Goal: Task Accomplishment & Management: Complete application form

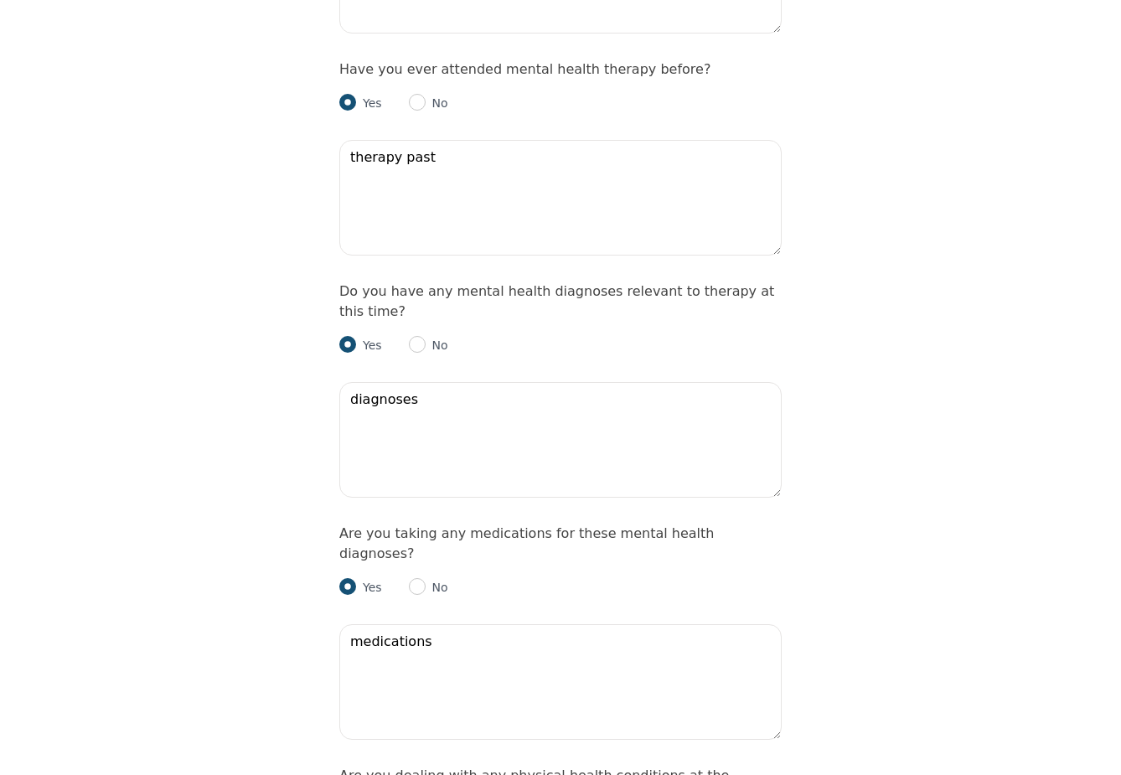
scroll to position [1905, 0]
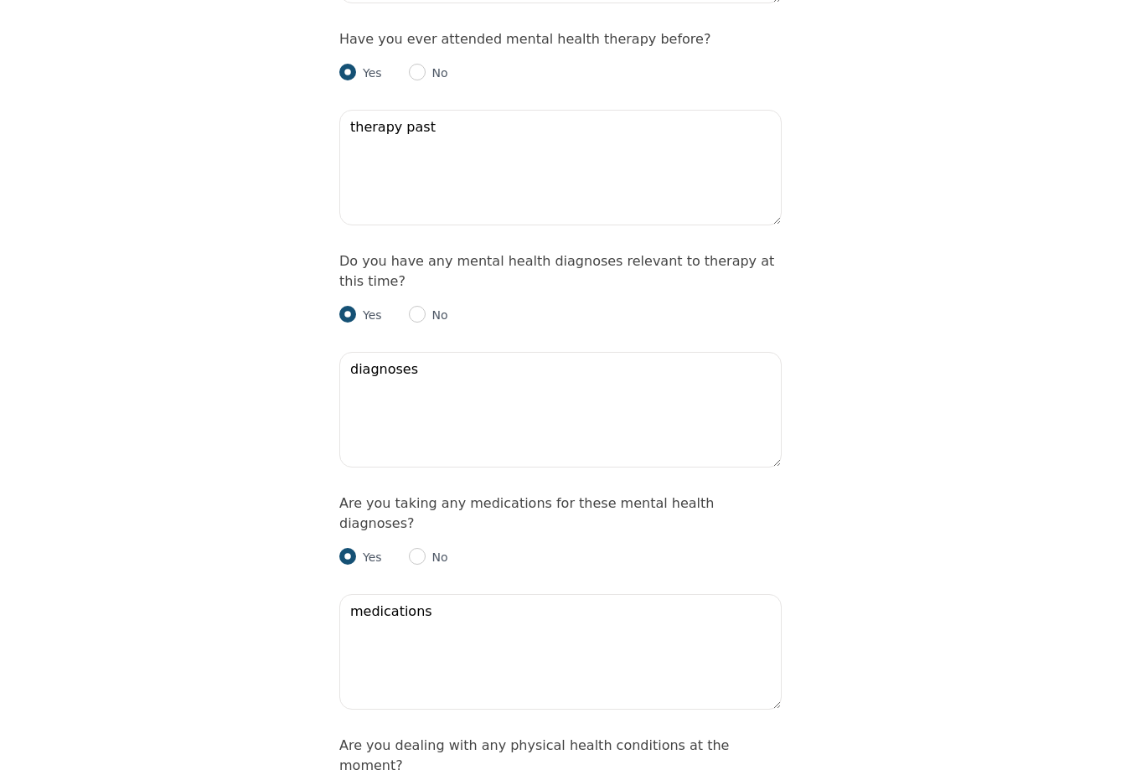
click at [363, 495] on label "Are you taking any medications for these mental health diagnoses?" at bounding box center [526, 513] width 374 height 36
click at [410, 495] on label "Are you taking any medications for these mental health diagnoses?" at bounding box center [526, 513] width 374 height 36
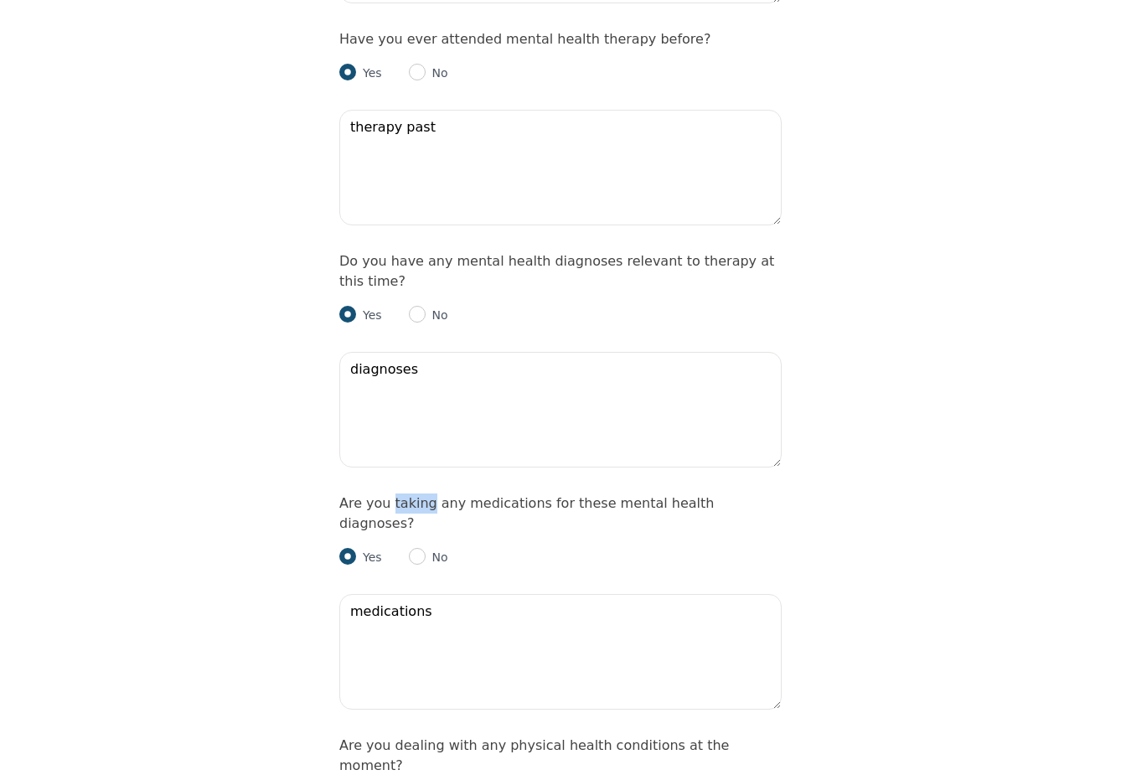
click at [410, 495] on label "Are you taking any medications for these mental health diagnoses?" at bounding box center [526, 513] width 374 height 36
click at [224, 533] on div "Intake Assessment for [PERSON_NAME] Part 2 of 2: Clinical Self-Report Please co…" at bounding box center [560, 553] width 1121 height 4783
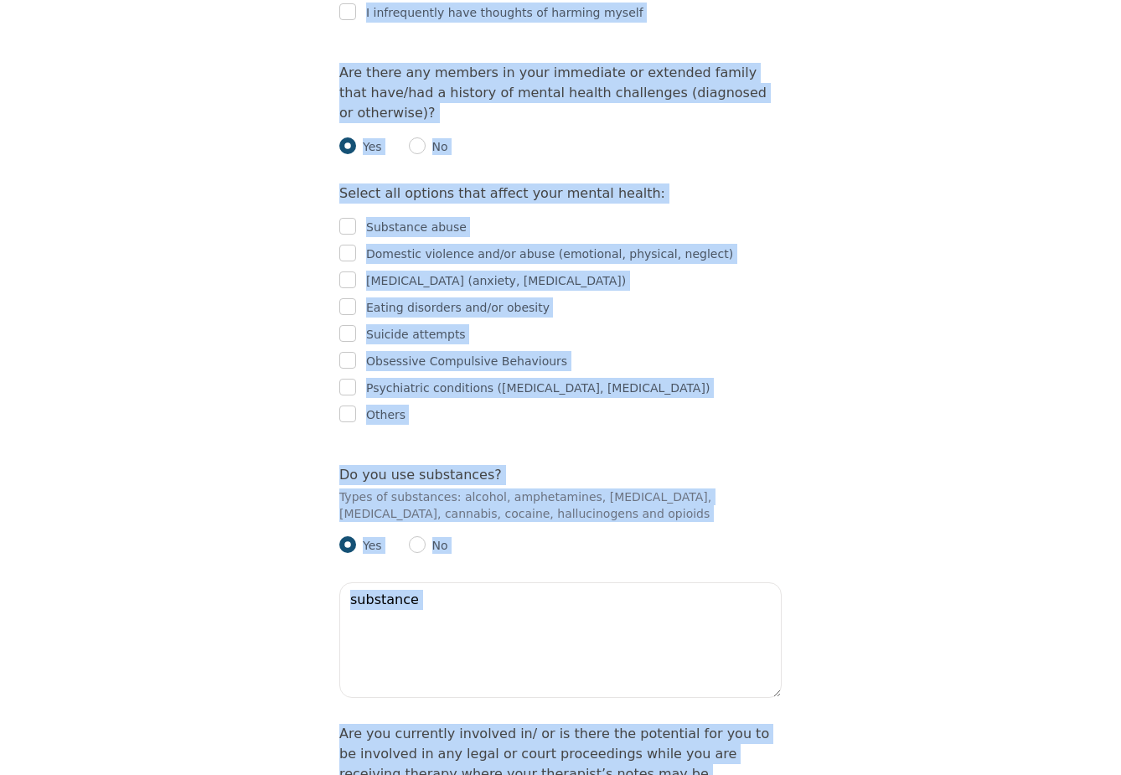
scroll to position [3614, 0]
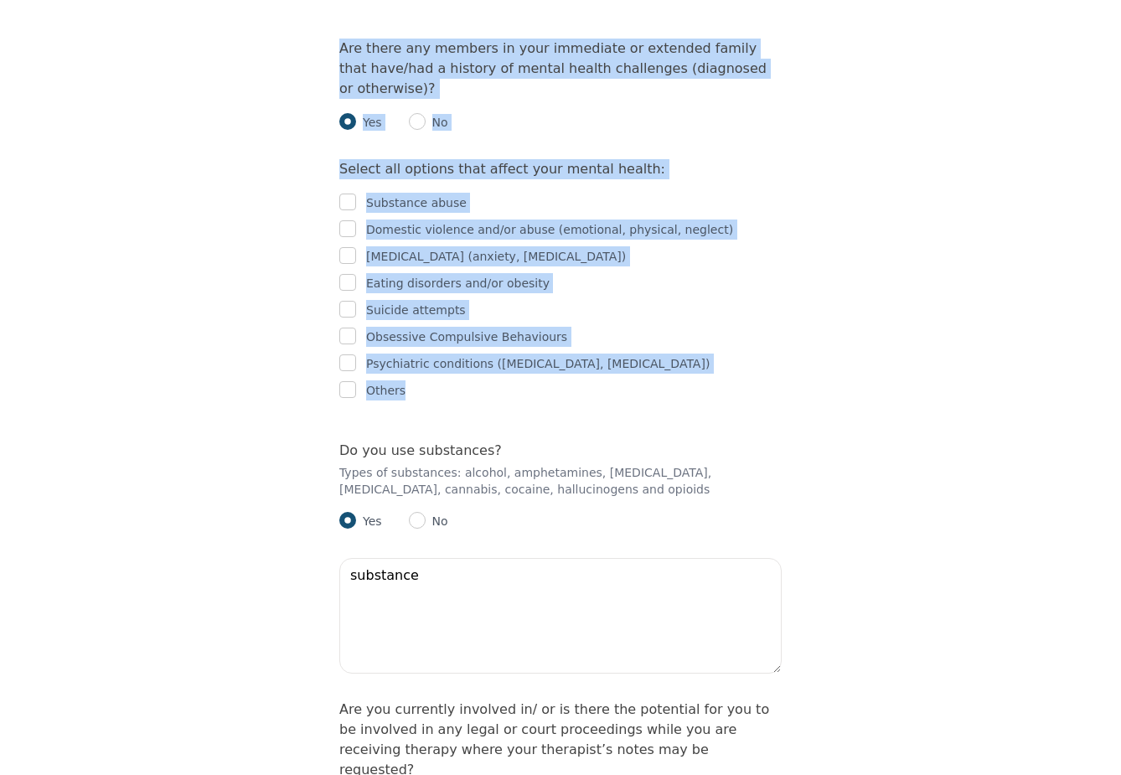
drag, startPoint x: 333, startPoint y: 363, endPoint x: 556, endPoint y: 255, distance: 248.0
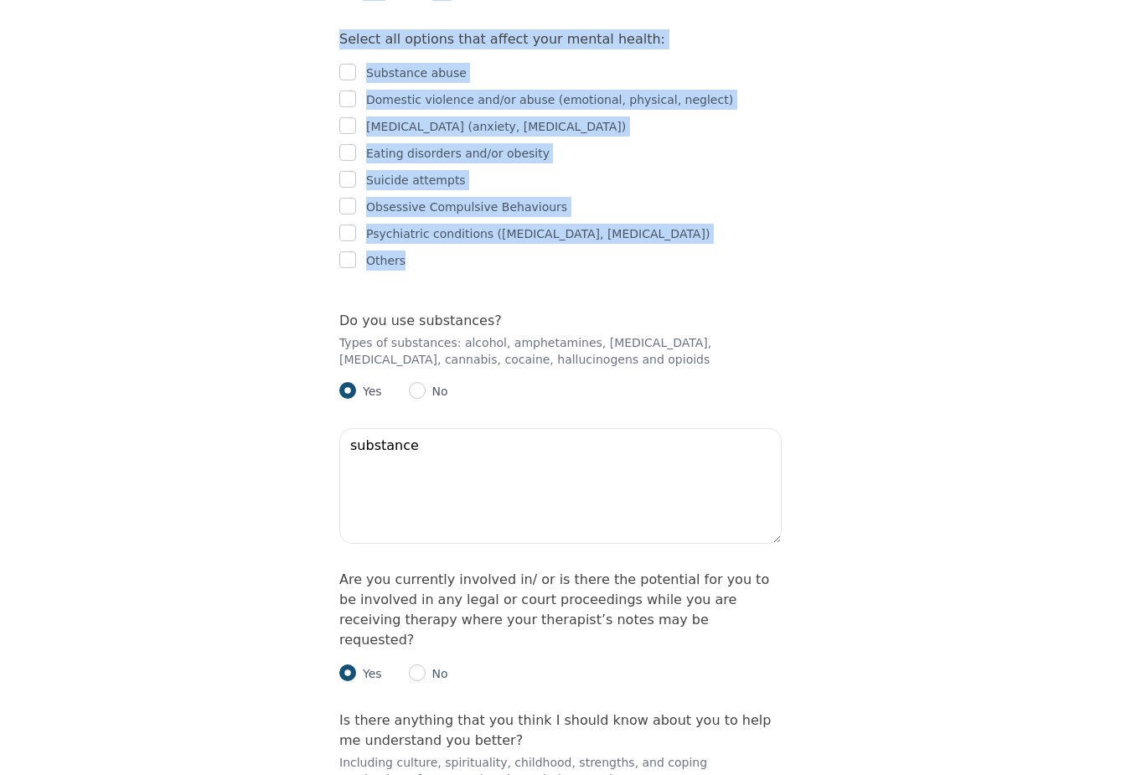
scroll to position [3745, 0]
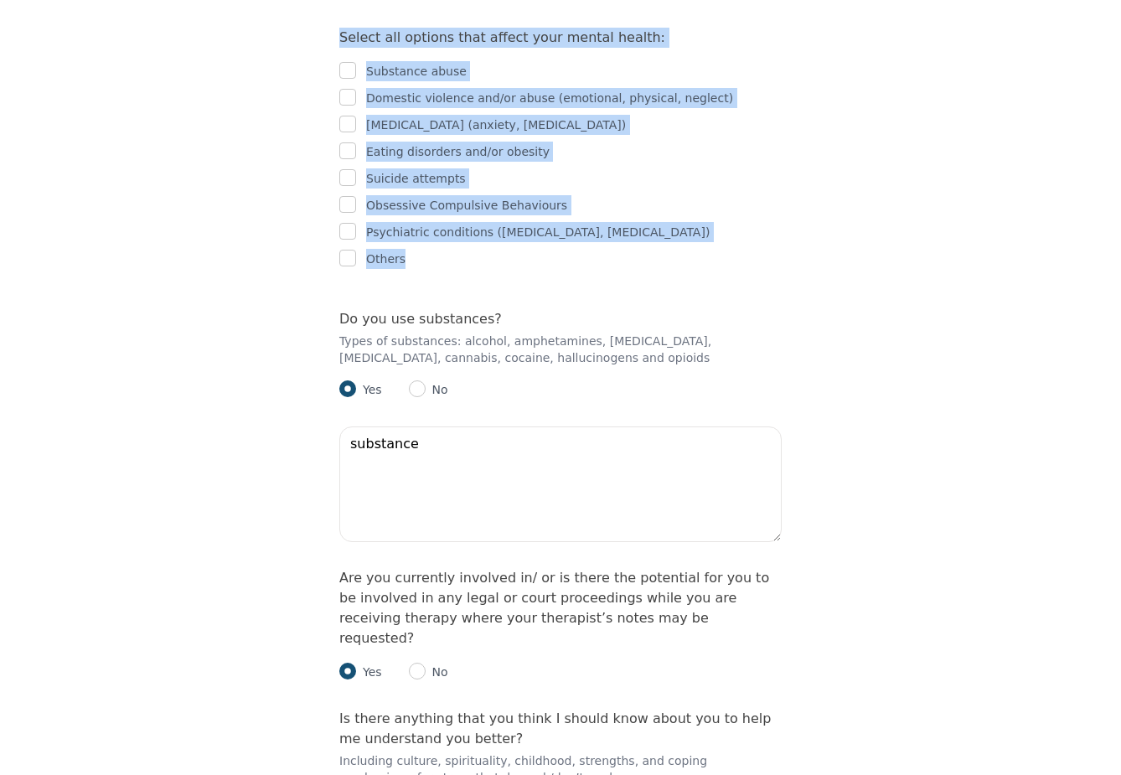
copy form "Loremi dolorsi amet consec adipi eli seddoe tem incididun ut labo etdolor: (mag…"
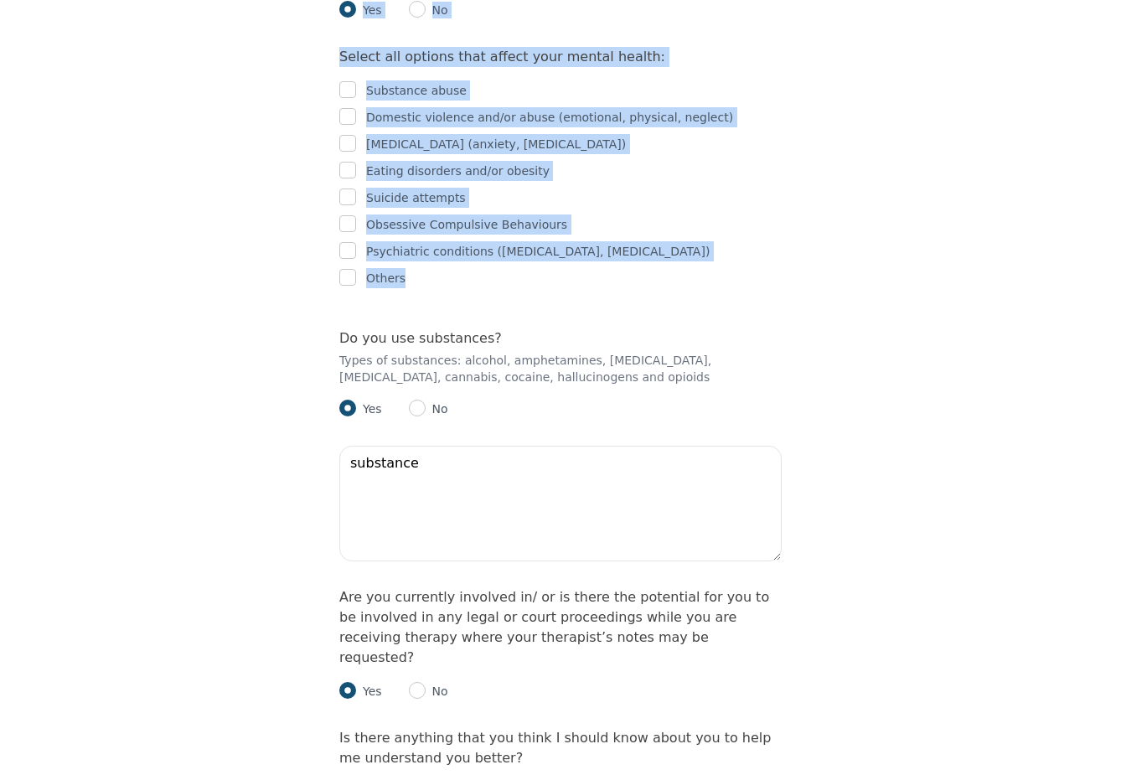
scroll to position [3724, 0]
